Goal: Obtain resource: Obtain resource

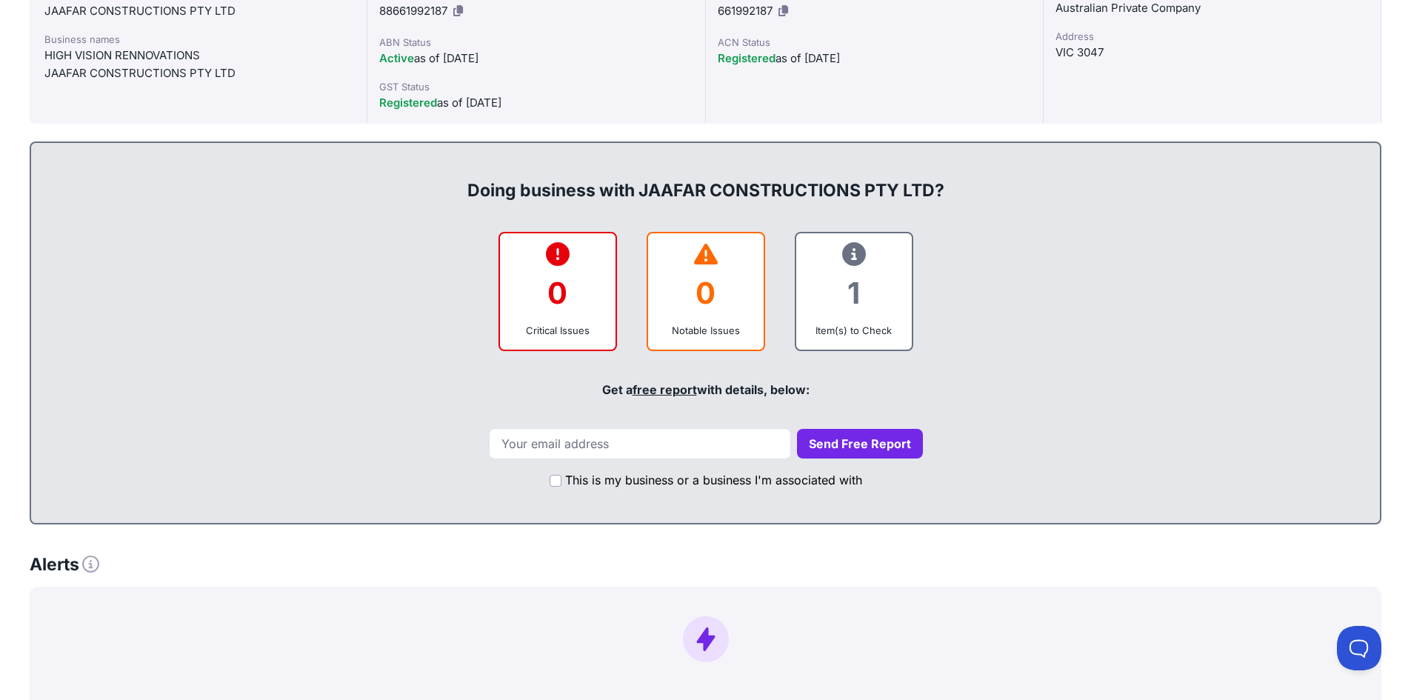
scroll to position [741, 0]
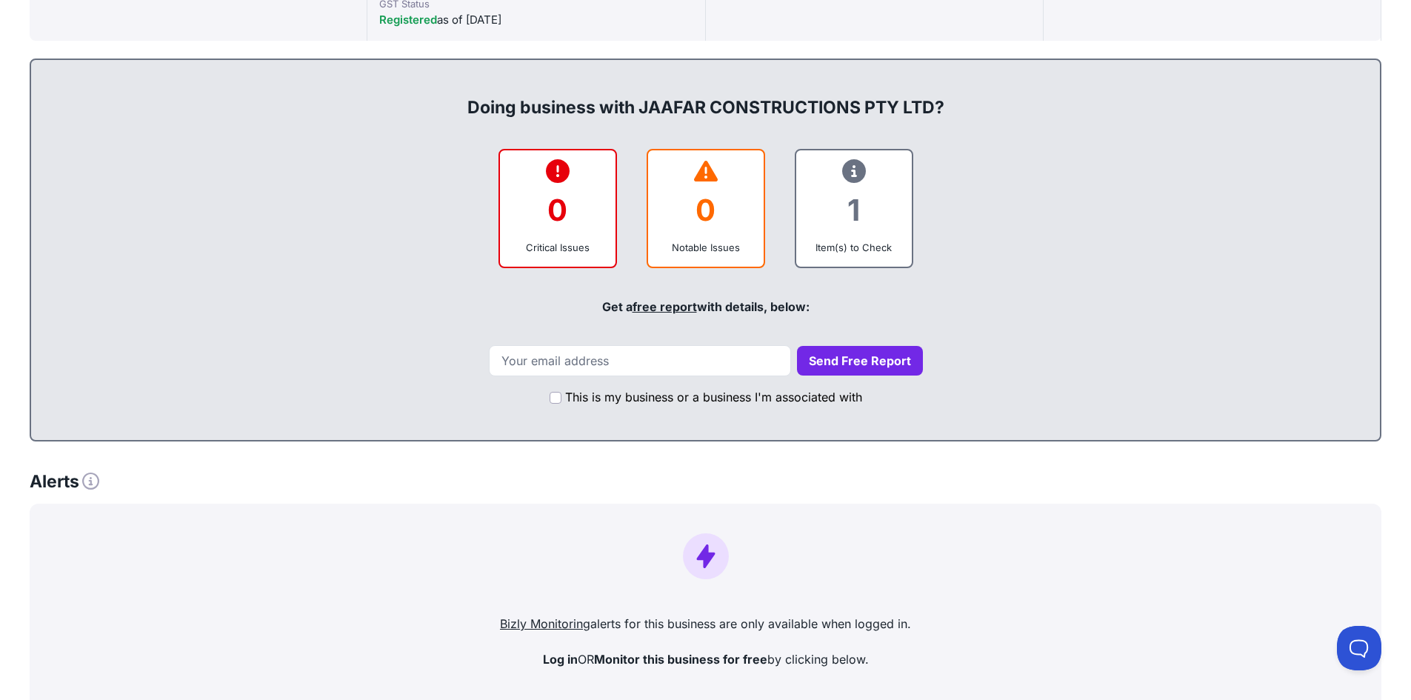
click at [843, 192] on div "1" at bounding box center [854, 210] width 92 height 60
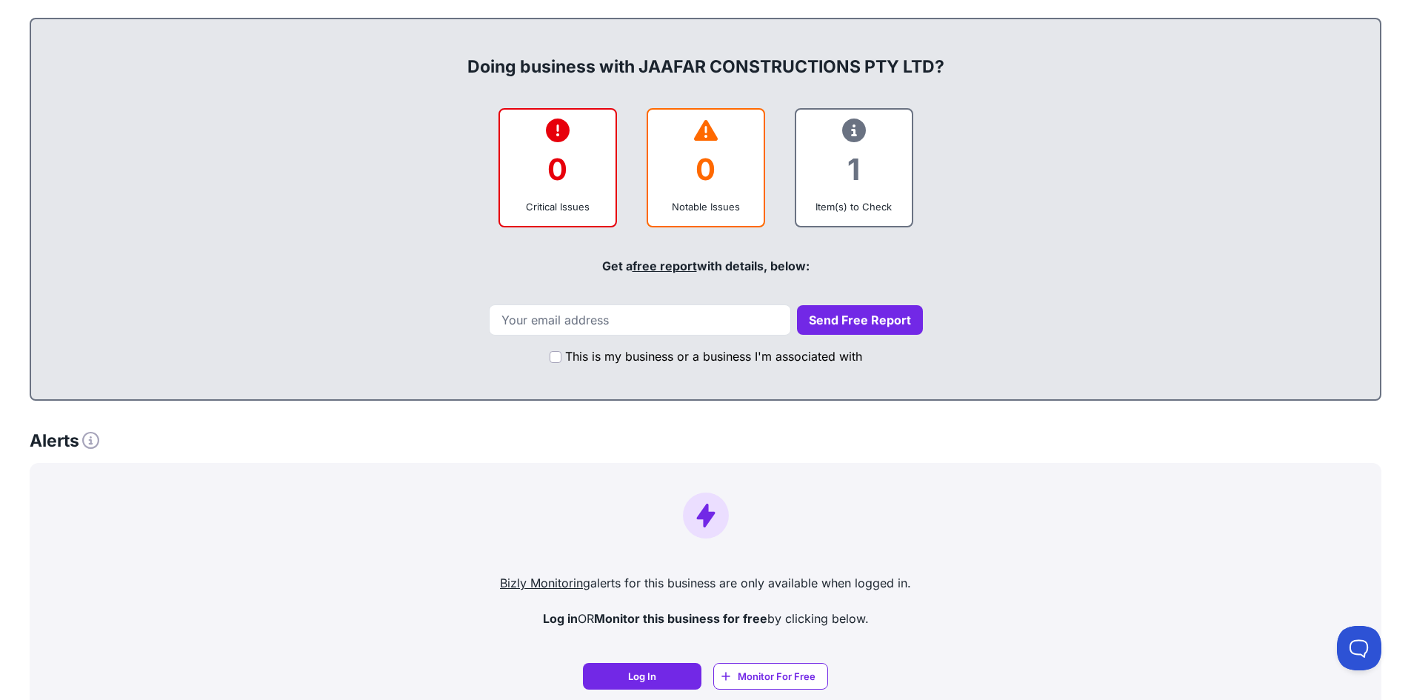
scroll to position [593, 0]
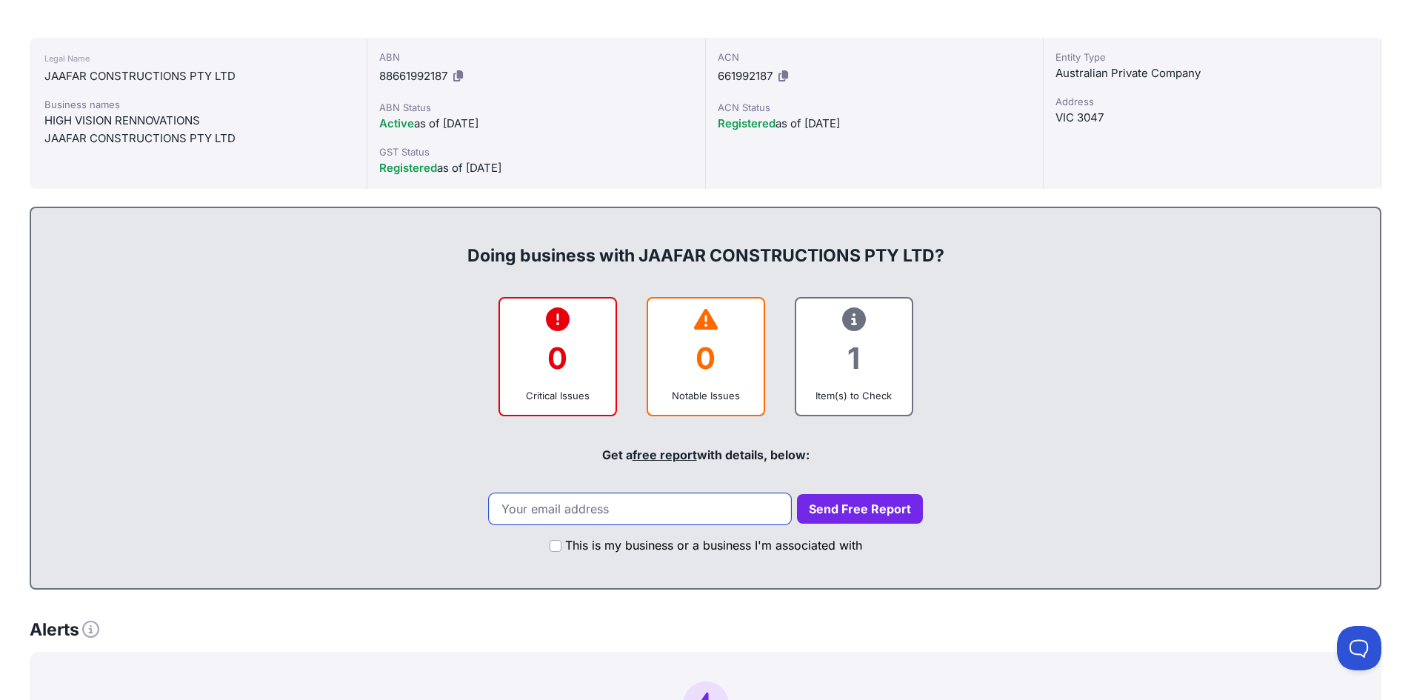
click at [610, 515] on input "email" at bounding box center [640, 508] width 302 height 31
type input "charlie.s@protecta.com.au"
click at [820, 510] on button "Send Free Report" at bounding box center [860, 509] width 126 height 30
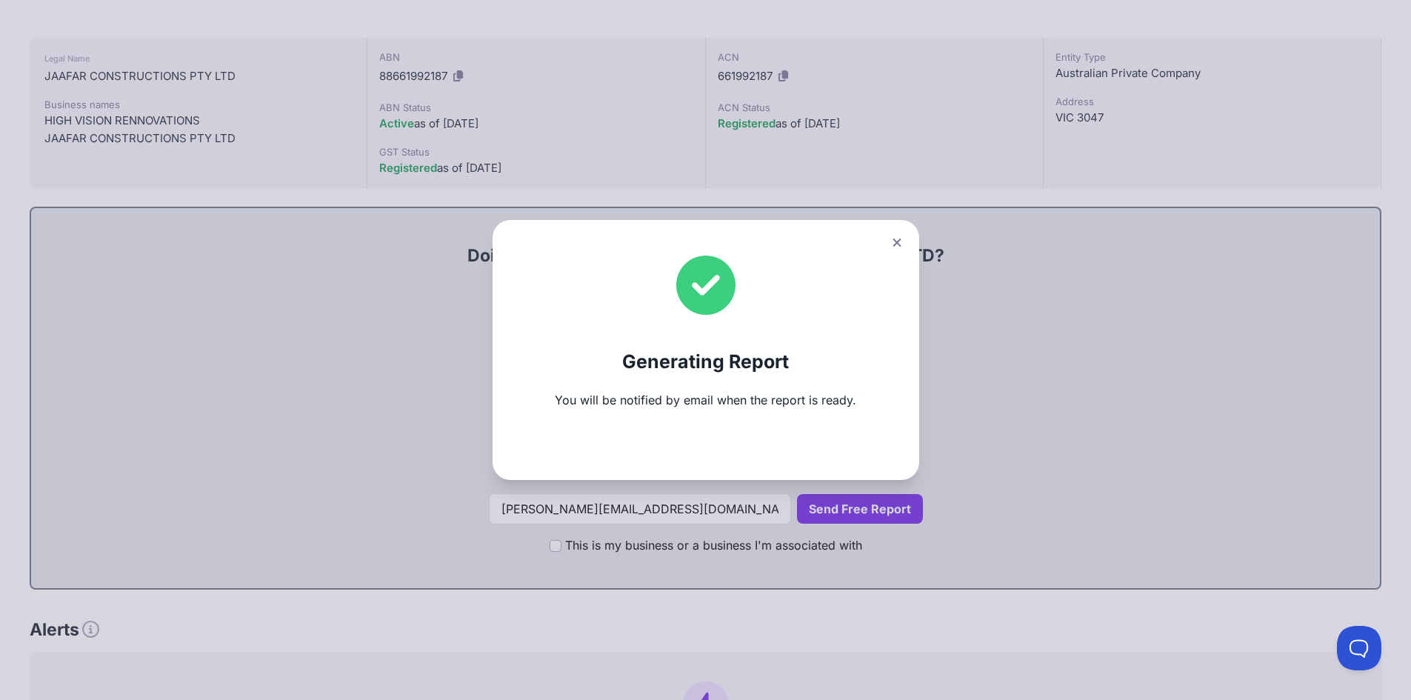
click at [901, 245] on icon at bounding box center [897, 243] width 8 height 8
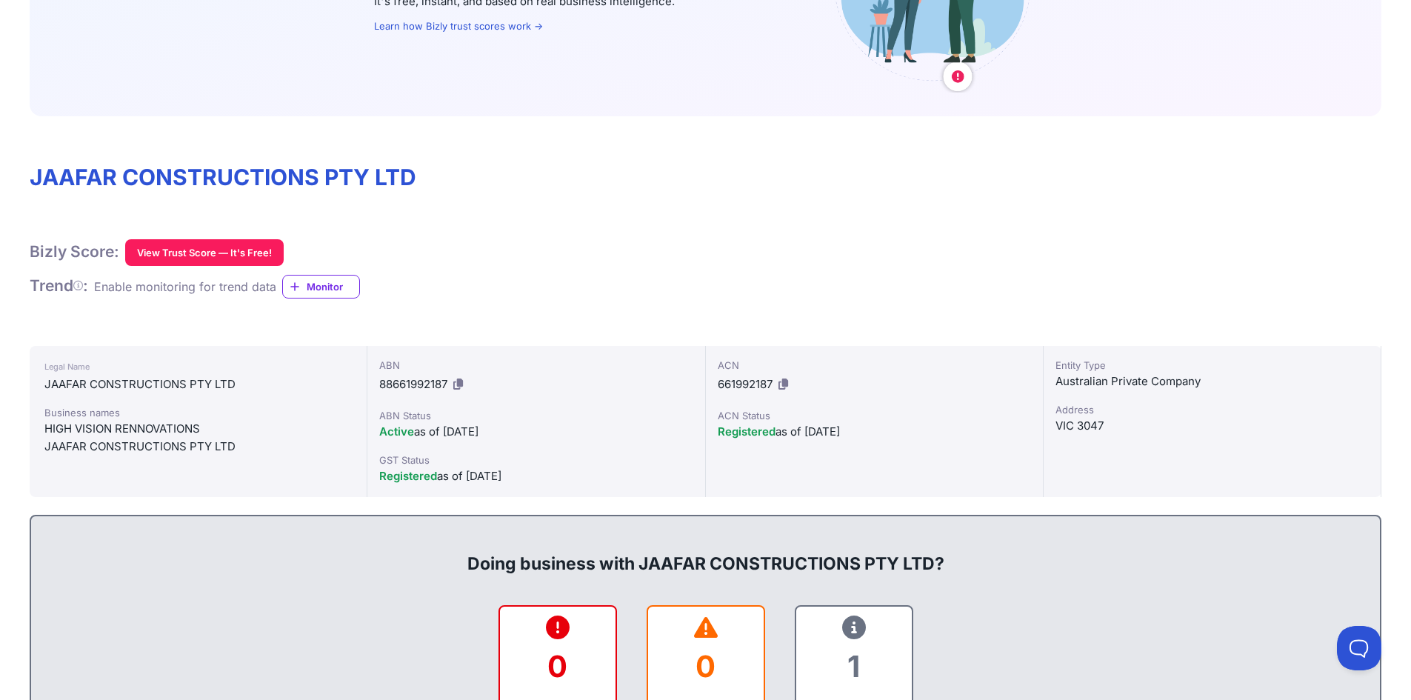
scroll to position [0, 0]
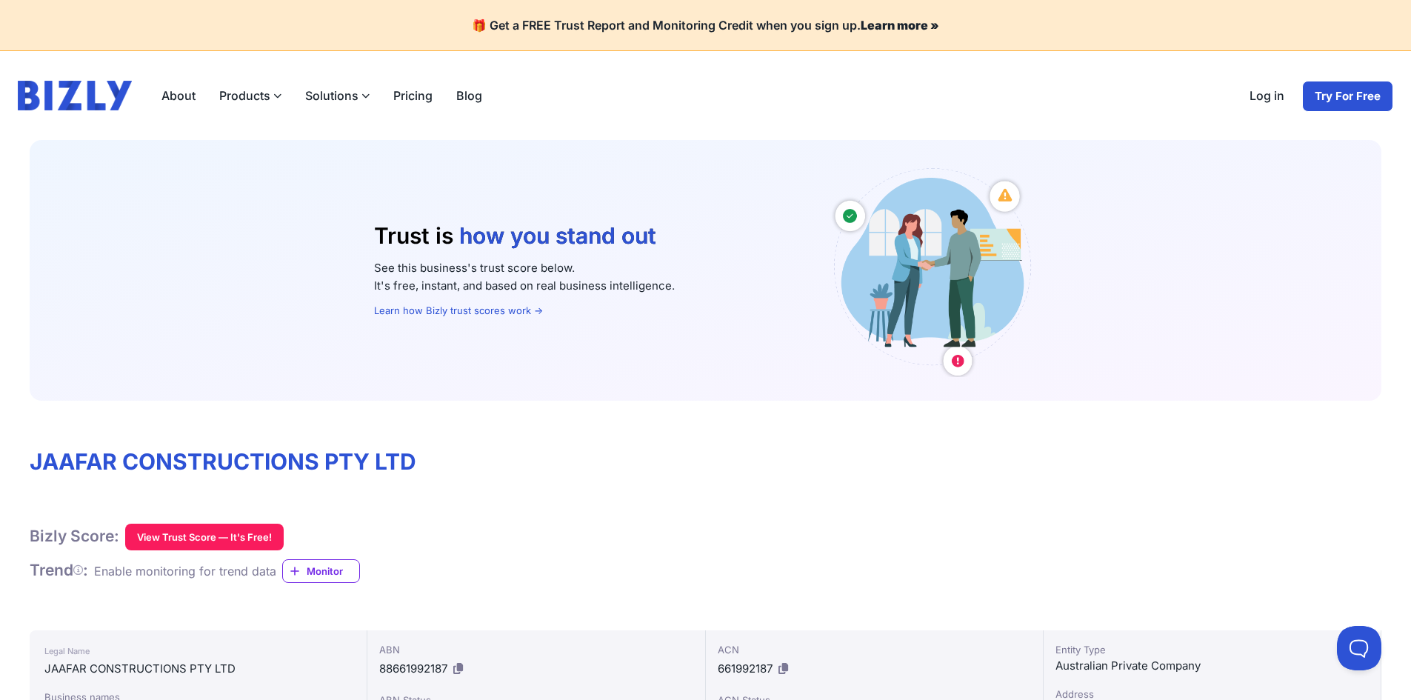
click at [267, 528] on button "View Trust Score — It's Free!" at bounding box center [204, 537] width 159 height 27
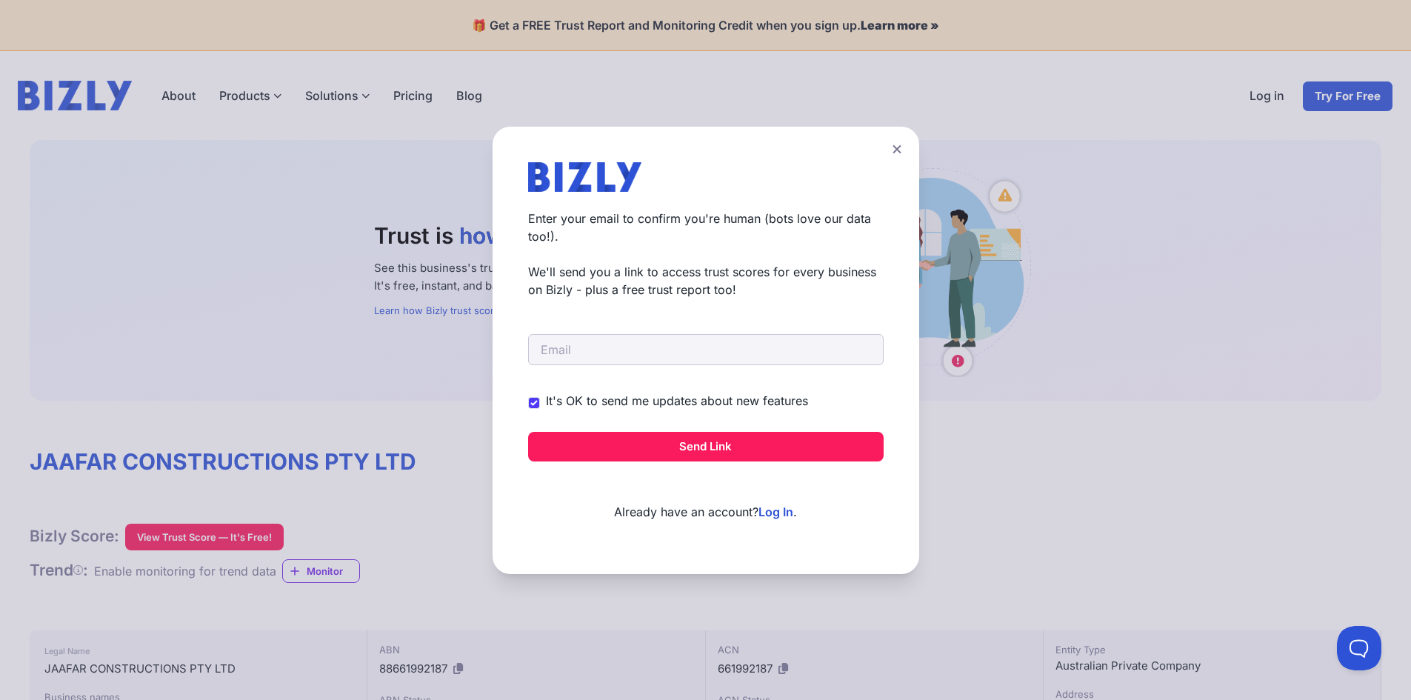
click at [902, 151] on icon at bounding box center [897, 149] width 9 height 10
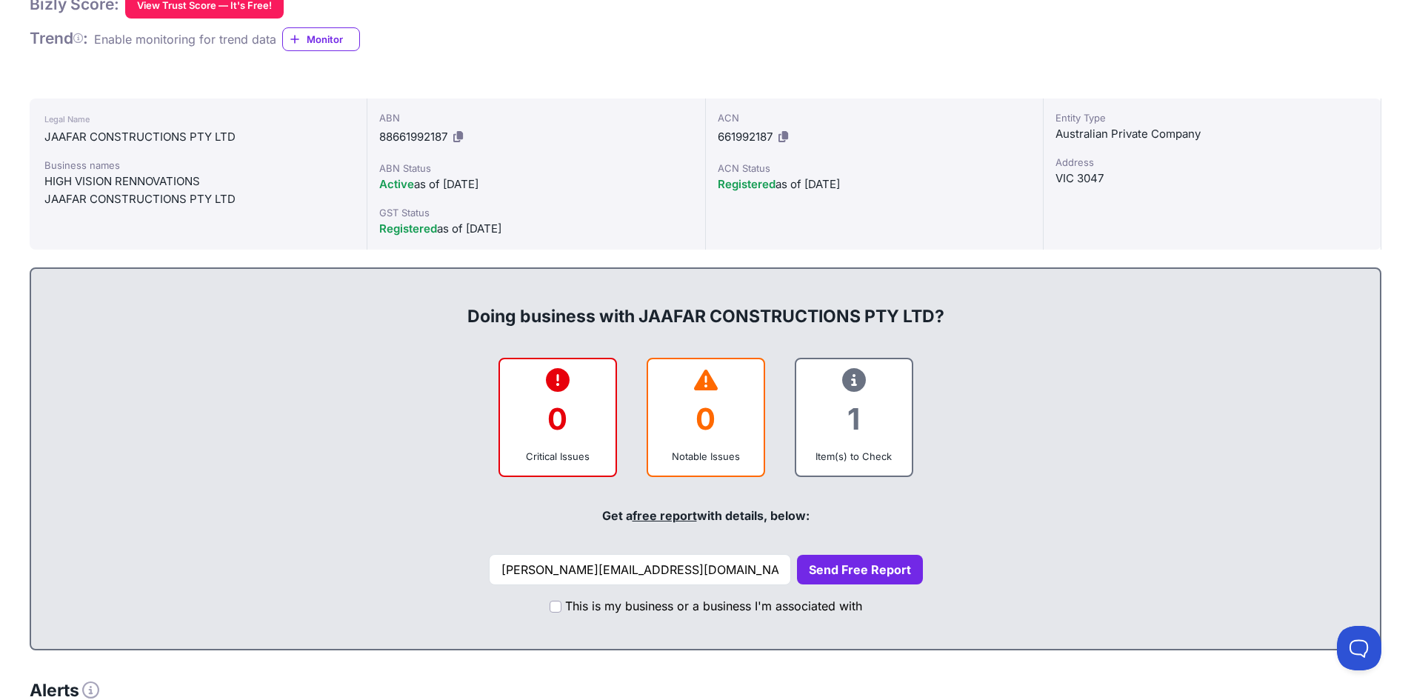
scroll to position [457, 0]
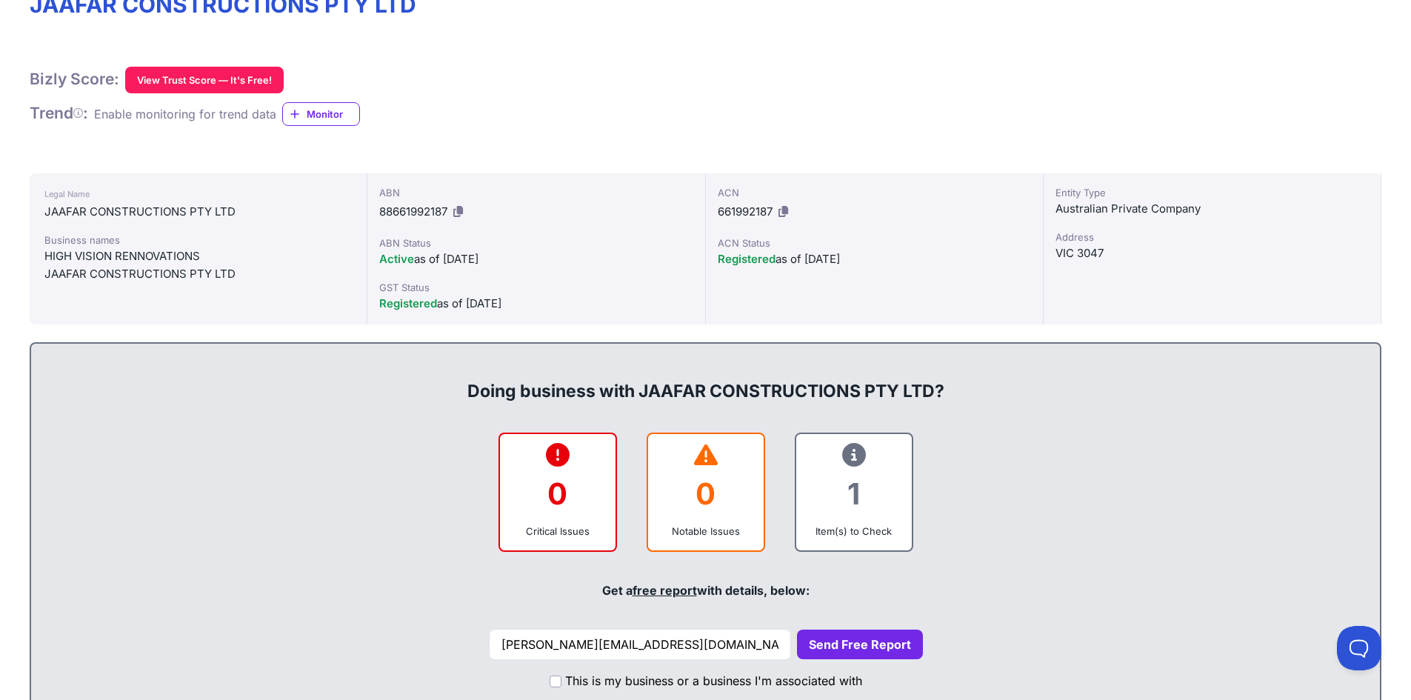
click at [461, 208] on icon at bounding box center [458, 211] width 10 height 11
